Goal: Find specific page/section

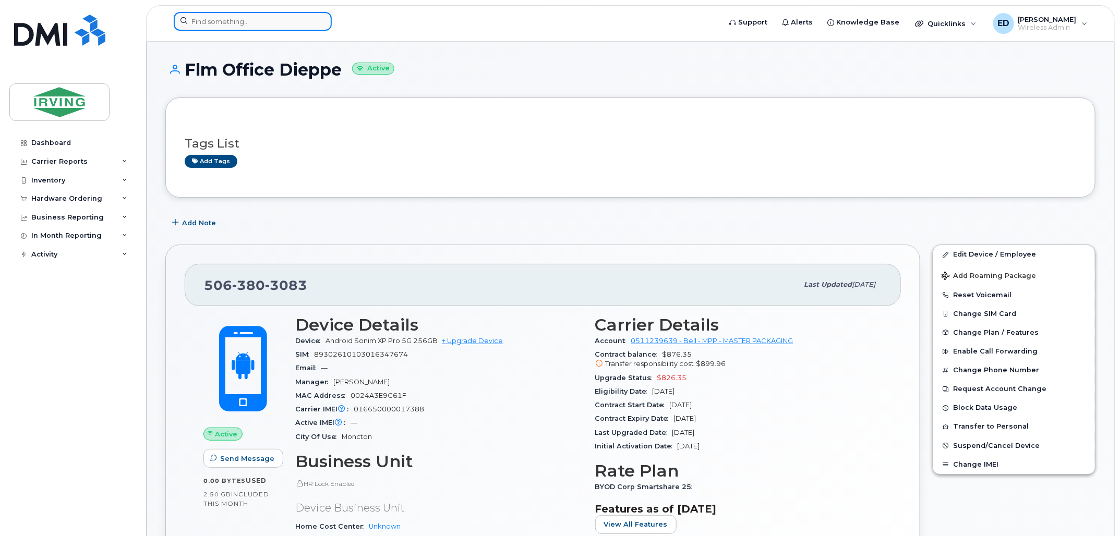
click at [310, 18] on input at bounding box center [253, 21] width 158 height 19
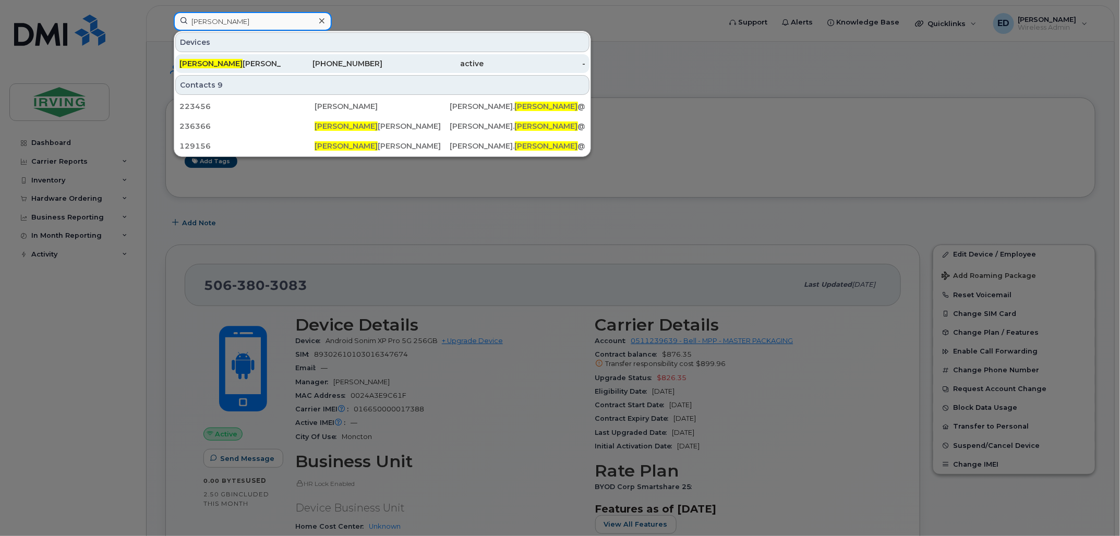
type input "[PERSON_NAME]"
click at [220, 66] on div "[PERSON_NAME]" at bounding box center [230, 63] width 102 height 10
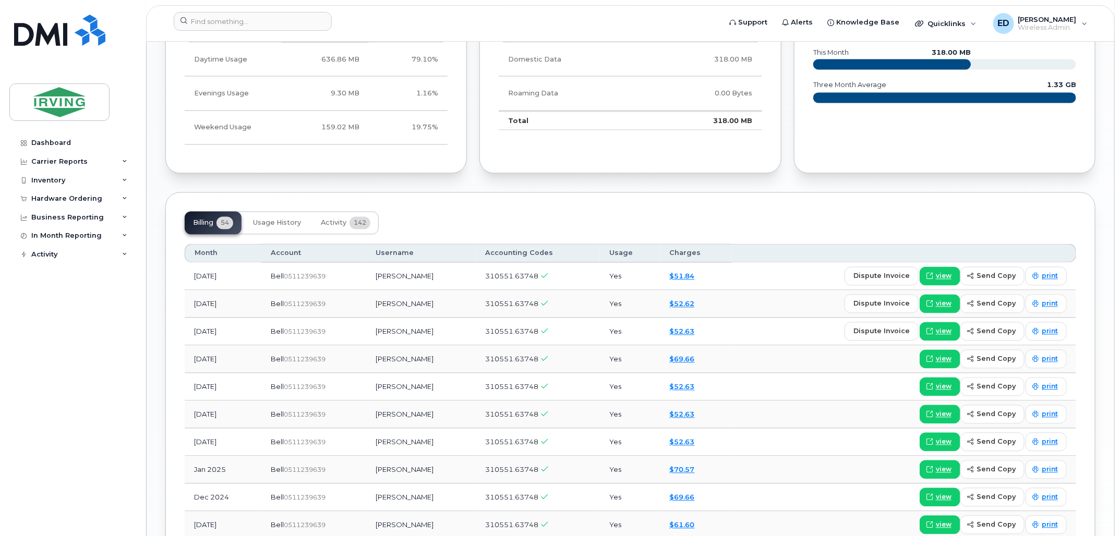
scroll to position [968, 0]
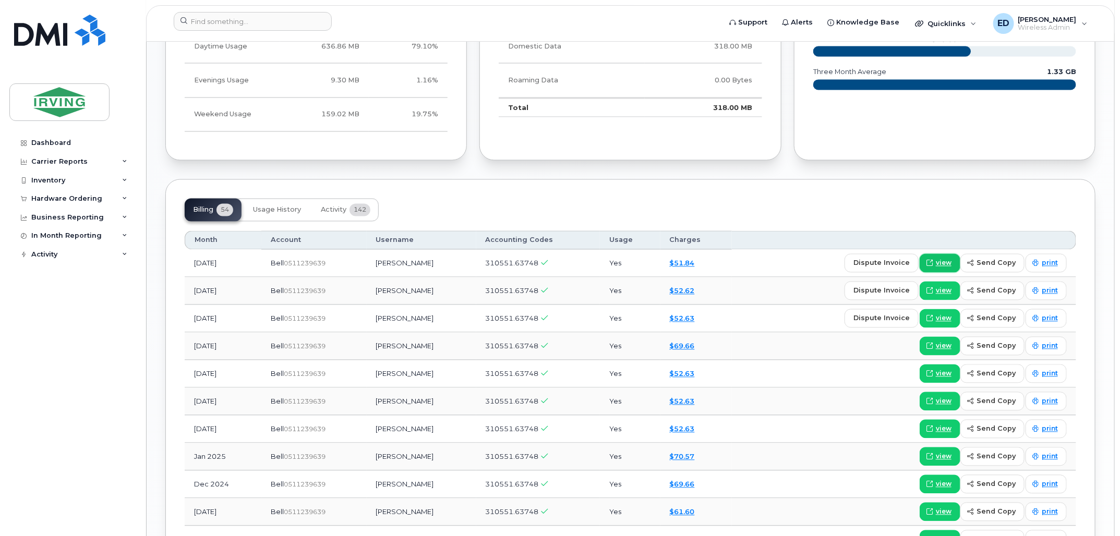
click at [939, 264] on span "view" at bounding box center [944, 263] width 16 height 9
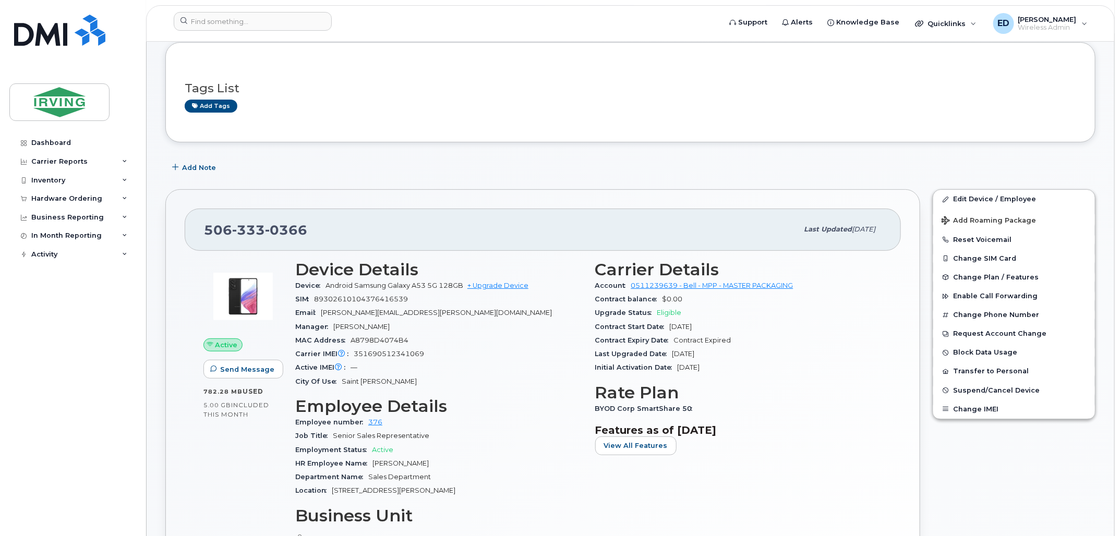
scroll to position [0, 0]
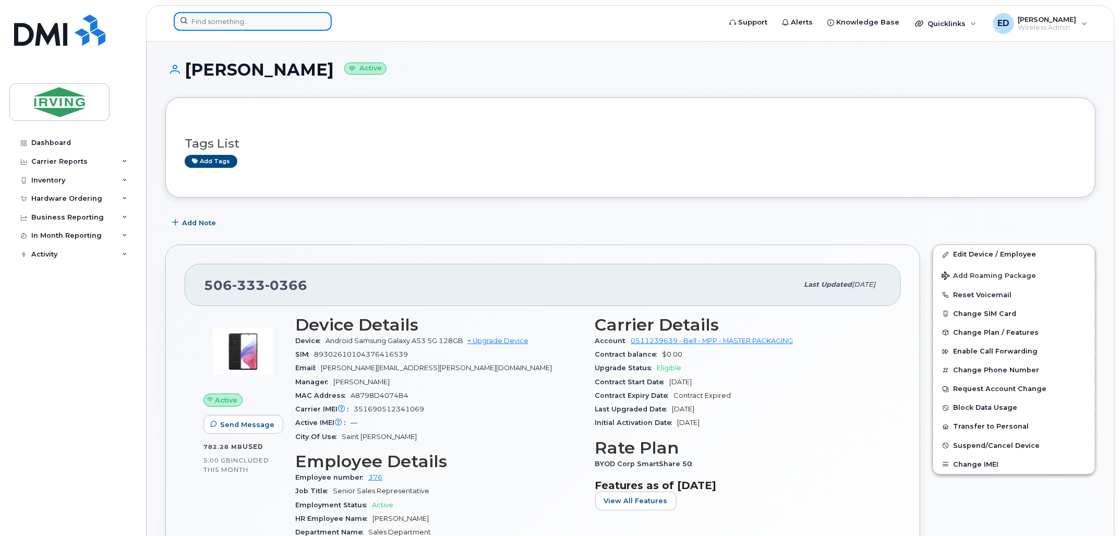
click at [280, 22] on input at bounding box center [253, 21] width 158 height 19
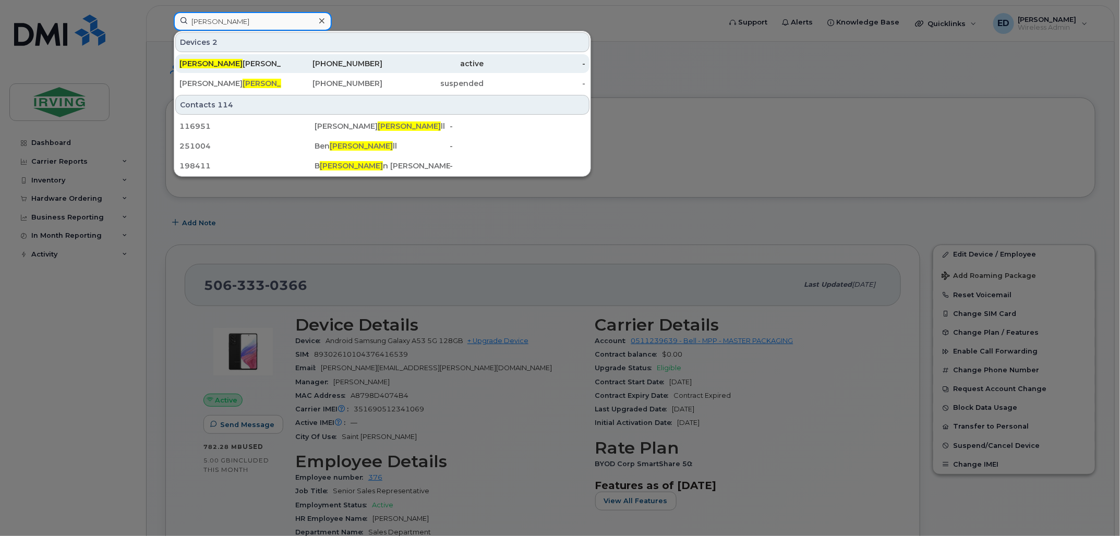
type input "[PERSON_NAME]"
click at [251, 64] on div "Randa l Smith" at bounding box center [230, 63] width 102 height 10
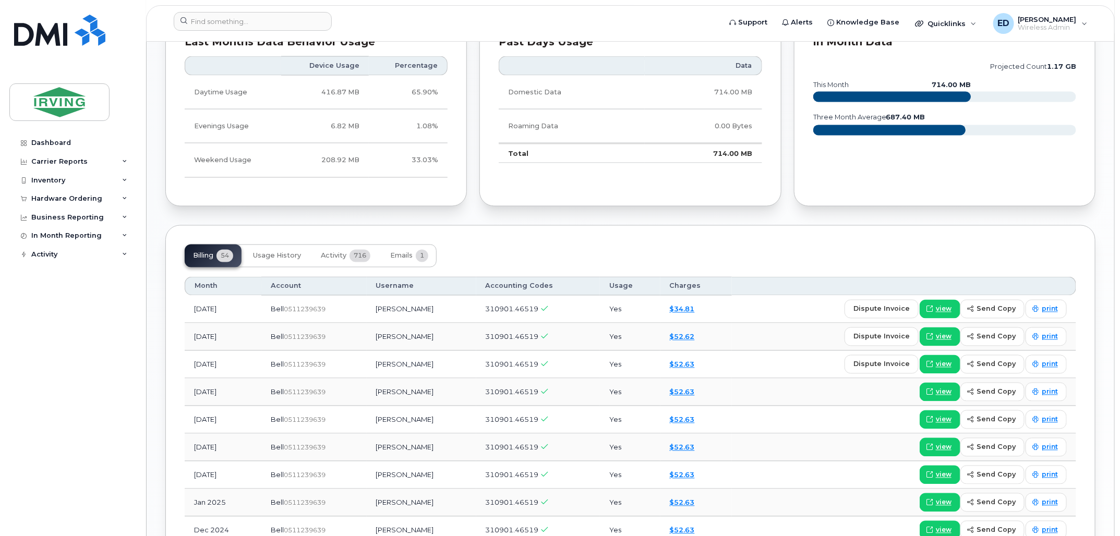
scroll to position [913, 0]
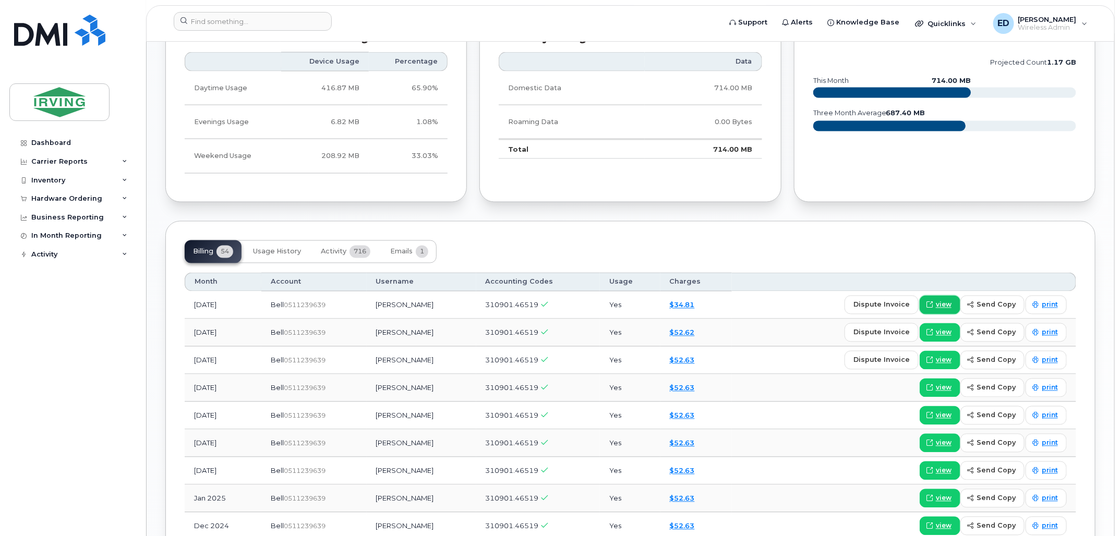
click at [940, 304] on span "view" at bounding box center [944, 304] width 16 height 9
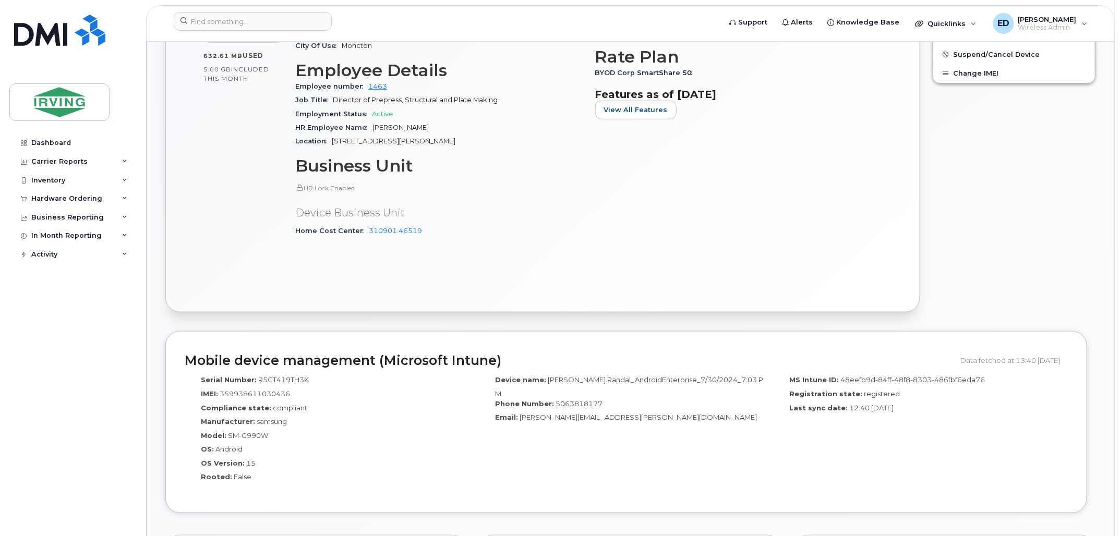
scroll to position [0, 0]
